Goal: Information Seeking & Learning: Learn about a topic

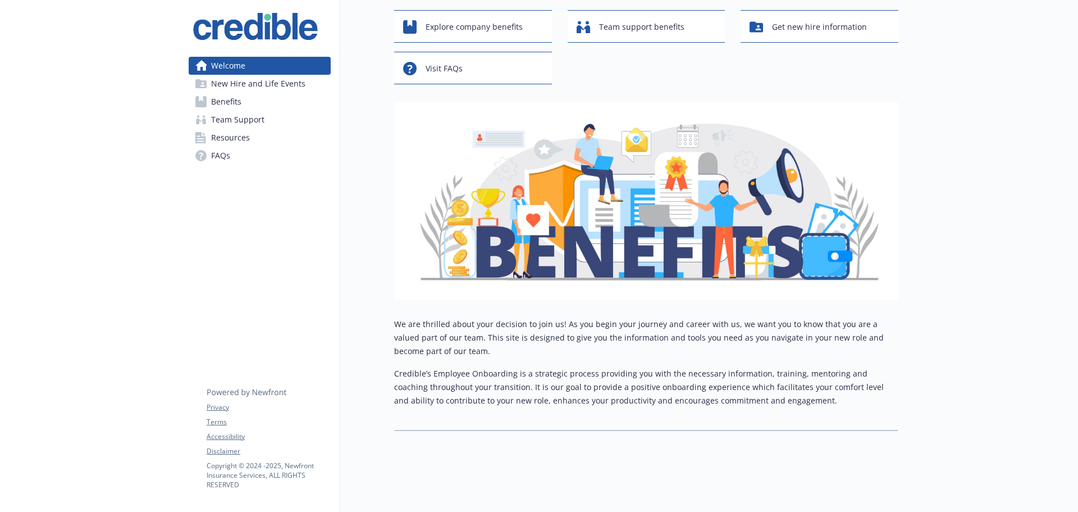
scroll to position [69, 0]
click at [478, 20] on span "Explore company benefits" at bounding box center [474, 26] width 97 height 21
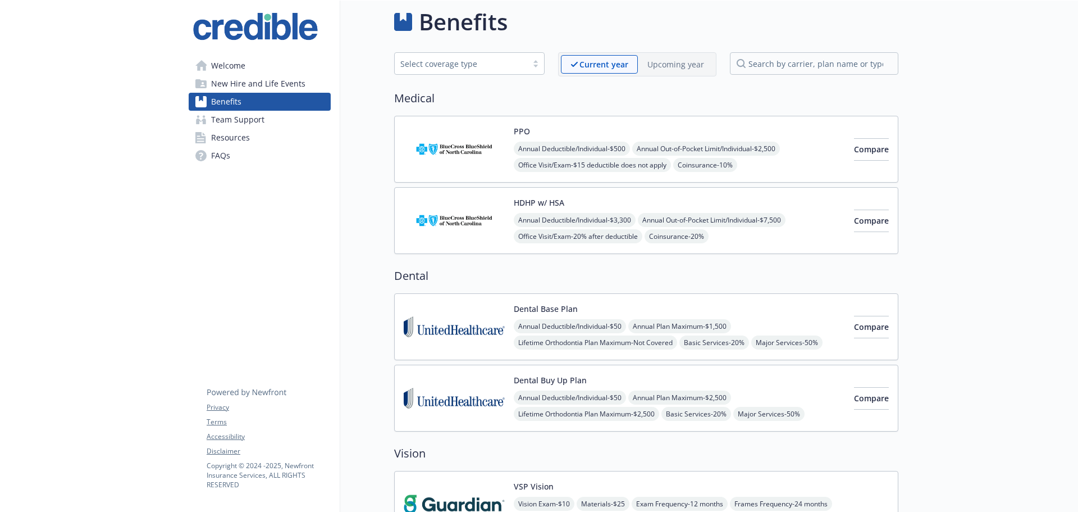
scroll to position [69, 0]
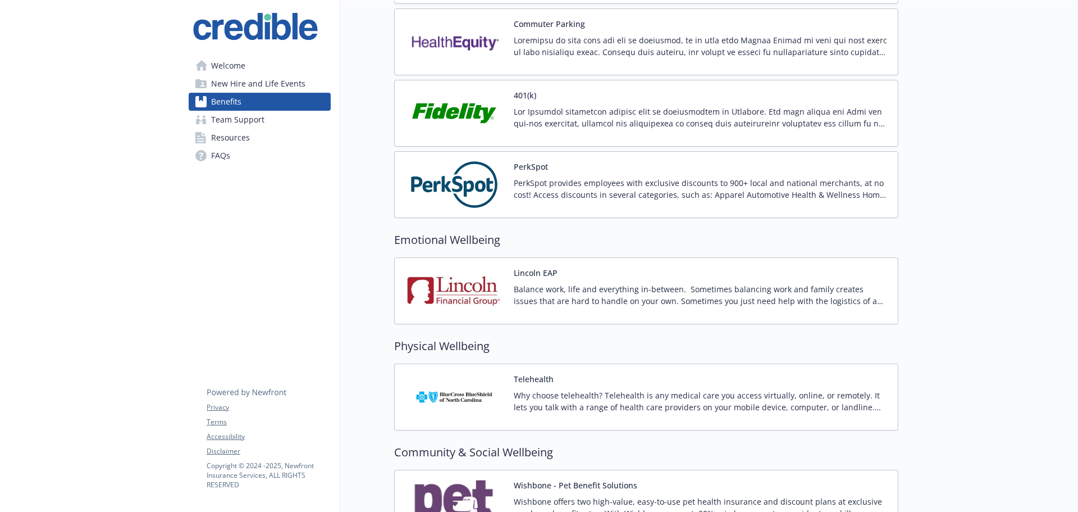
click at [465, 165] on img at bounding box center [454, 185] width 101 height 48
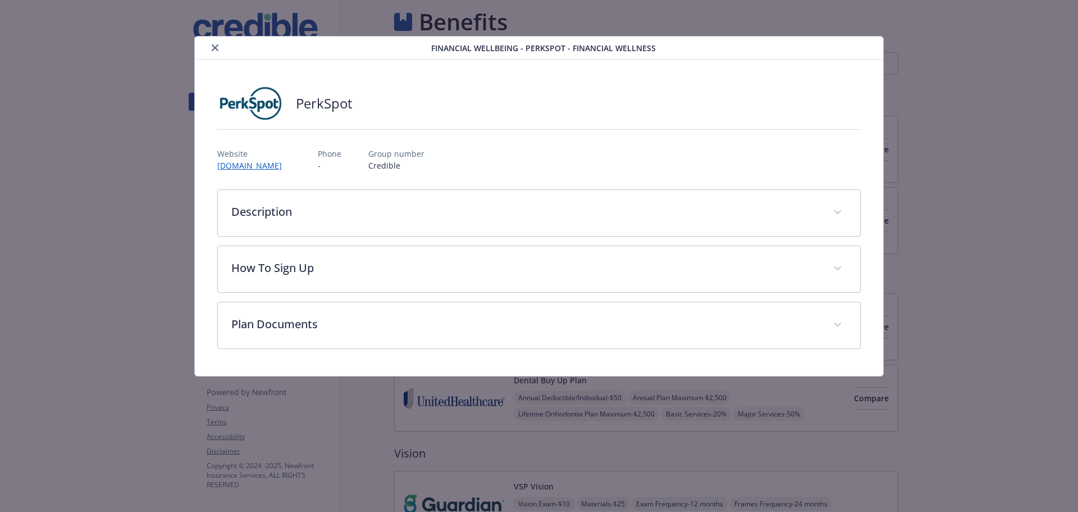
scroll to position [1360, 0]
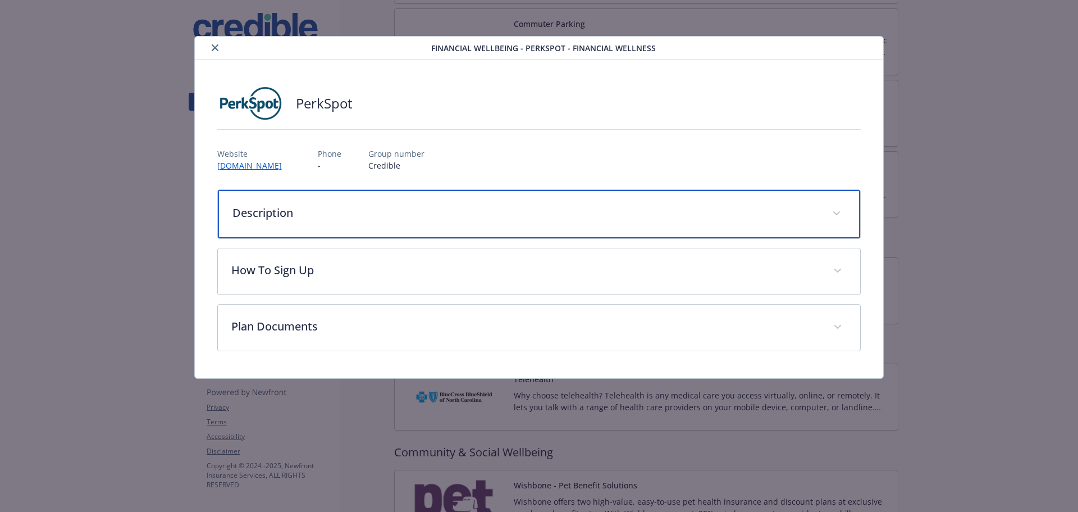
click at [268, 210] on p "Description" at bounding box center [526, 212] width 587 height 17
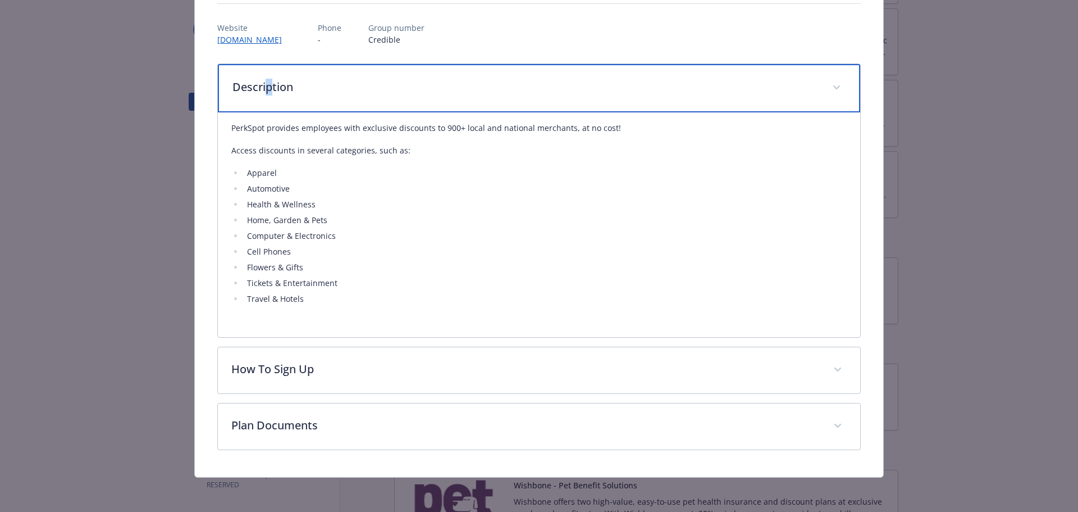
scroll to position [128, 0]
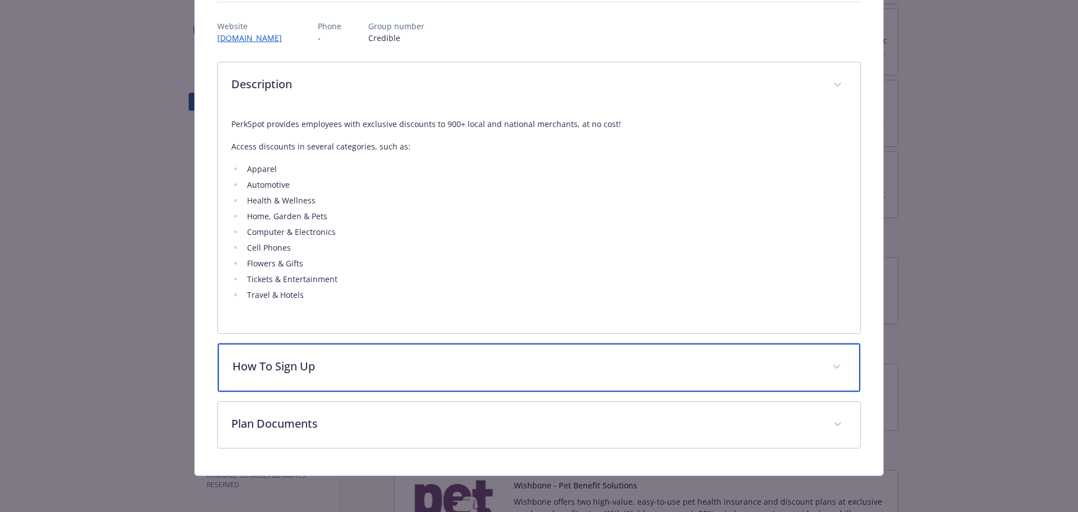
click at [307, 374] on p "How To Sign Up" at bounding box center [526, 366] width 587 height 17
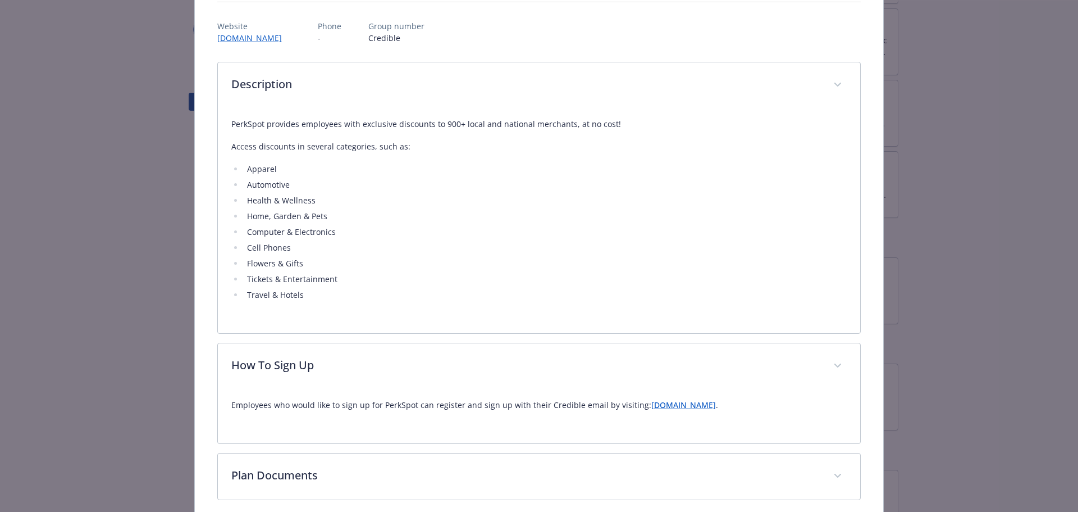
click at [680, 408] on link "[DOMAIN_NAME]" at bounding box center [684, 404] width 65 height 11
